Goal: Task Accomplishment & Management: Manage account settings

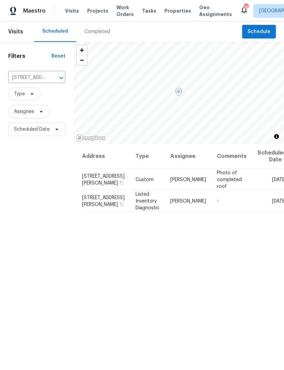
click at [0, 0] on icon at bounding box center [0, 0] width 0 height 0
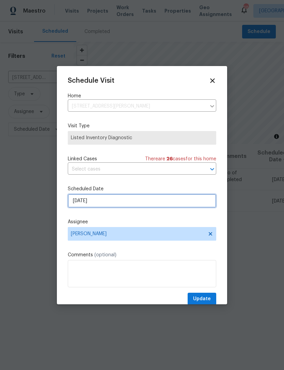
click at [123, 204] on input "[DATE]" at bounding box center [142, 201] width 149 height 14
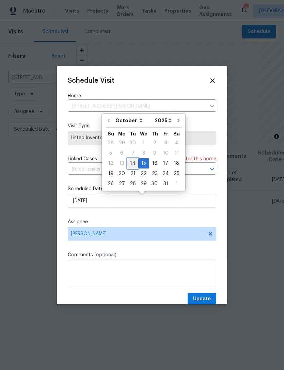
click at [136, 161] on div "14" at bounding box center [132, 164] width 11 height 10
type input "[DATE]"
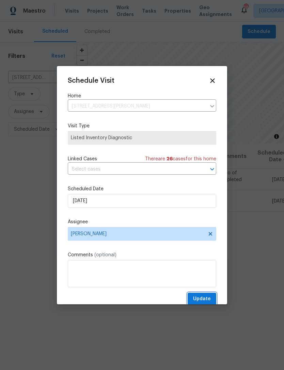
click at [208, 297] on span "Update" at bounding box center [202, 299] width 18 height 9
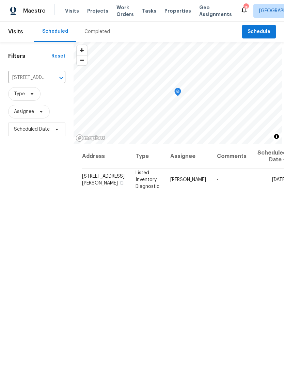
click at [55, 80] on icon "Clear" at bounding box center [52, 78] width 7 height 7
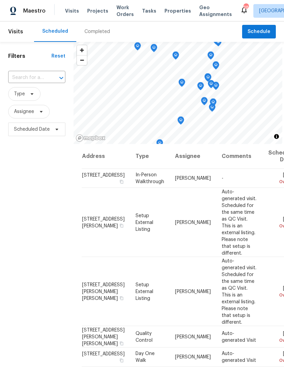
click at [22, 77] on input "text" at bounding box center [27, 78] width 38 height 11
type input "120 ch"
click at [24, 94] on li "[STREET_ADDRESS]" at bounding box center [36, 93] width 57 height 11
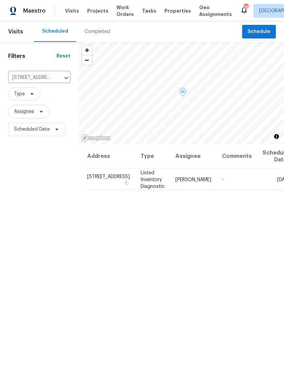
click at [0, 0] on icon at bounding box center [0, 0] width 0 height 0
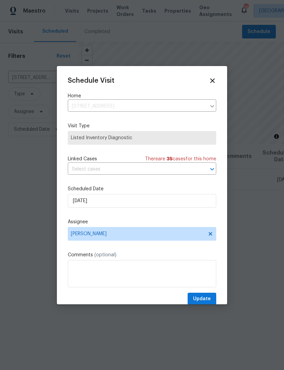
click at [153, 192] on label "Scheduled Date" at bounding box center [142, 189] width 149 height 7
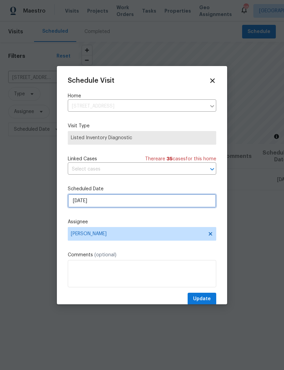
click at [156, 200] on input "[DATE]" at bounding box center [142, 201] width 149 height 14
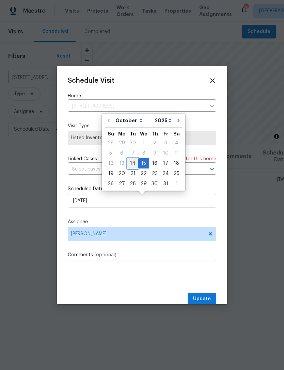
click at [132, 164] on div "14" at bounding box center [132, 164] width 11 height 10
type input "[DATE]"
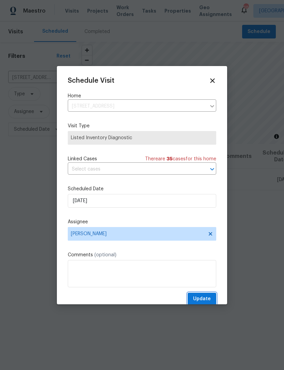
click at [209, 300] on span "Update" at bounding box center [202, 299] width 18 height 9
